Goal: Obtain resource: Obtain resource

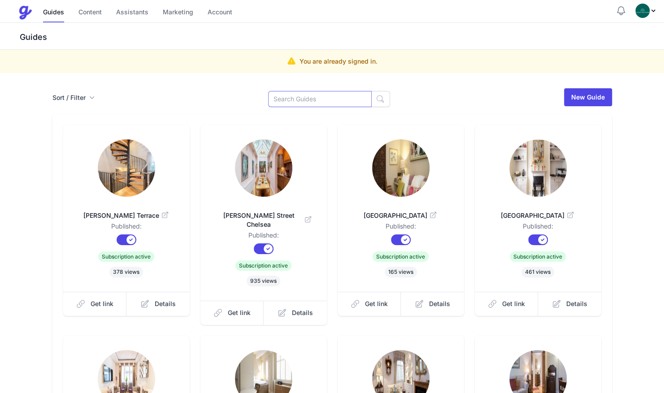
click at [291, 99] on input at bounding box center [320, 99] width 104 height 16
type input "sumn"
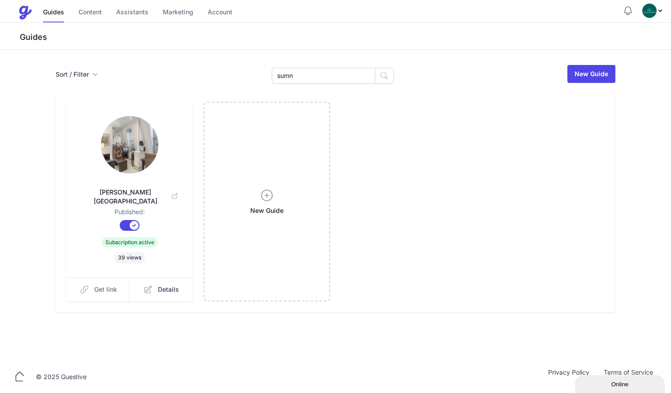
click at [94, 285] on span "Get link" at bounding box center [105, 289] width 23 height 9
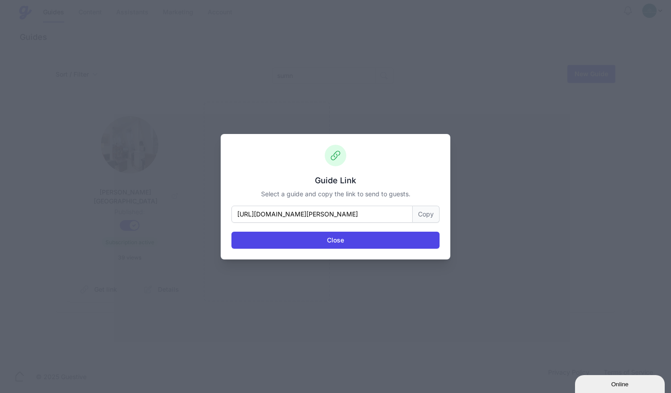
click at [425, 215] on button "Copy" at bounding box center [425, 214] width 27 height 17
